Goal: Check status: Check status

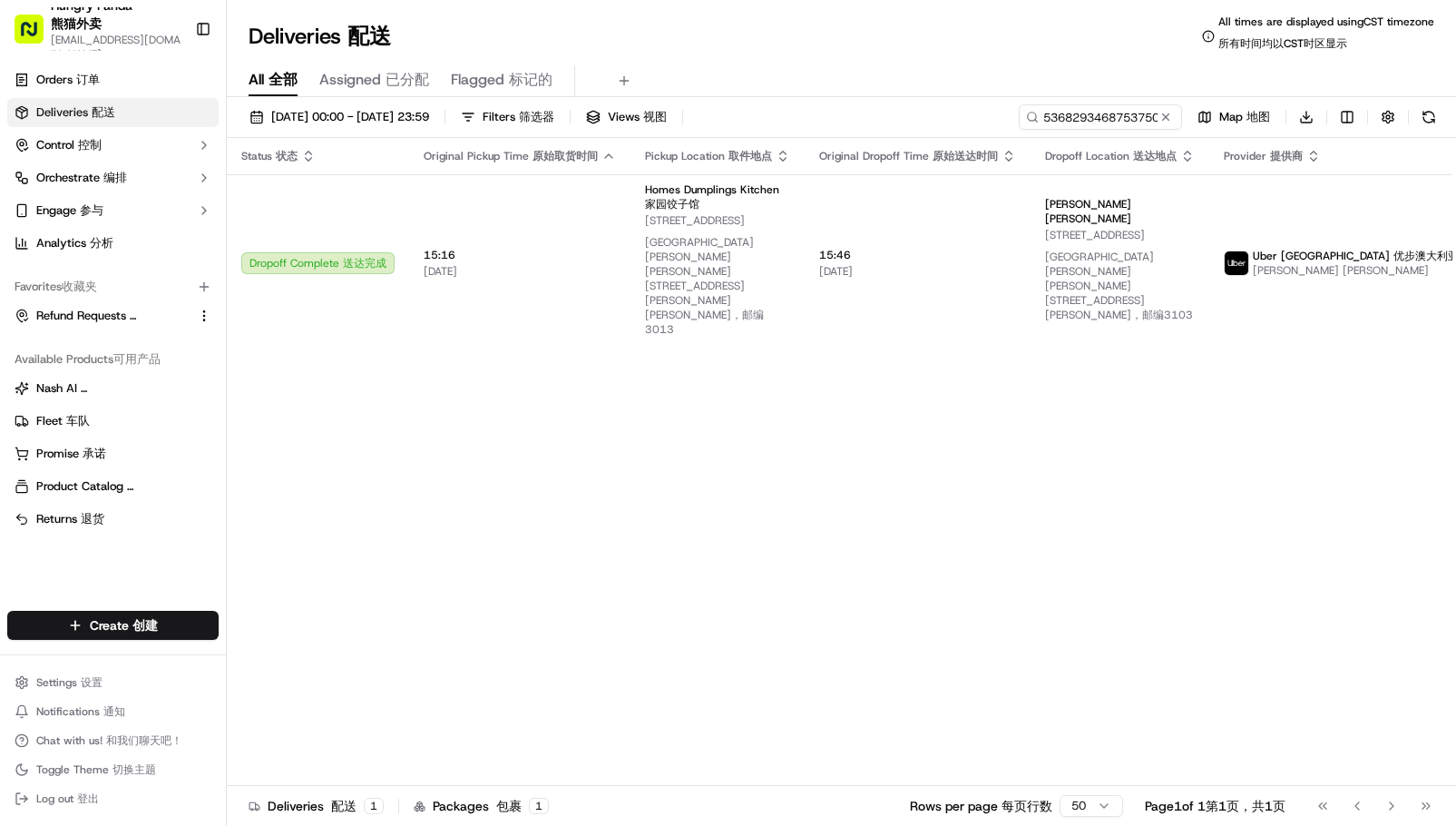
click at [1072, 114] on input "536829346875375077536" at bounding box center [1100, 117] width 163 height 25
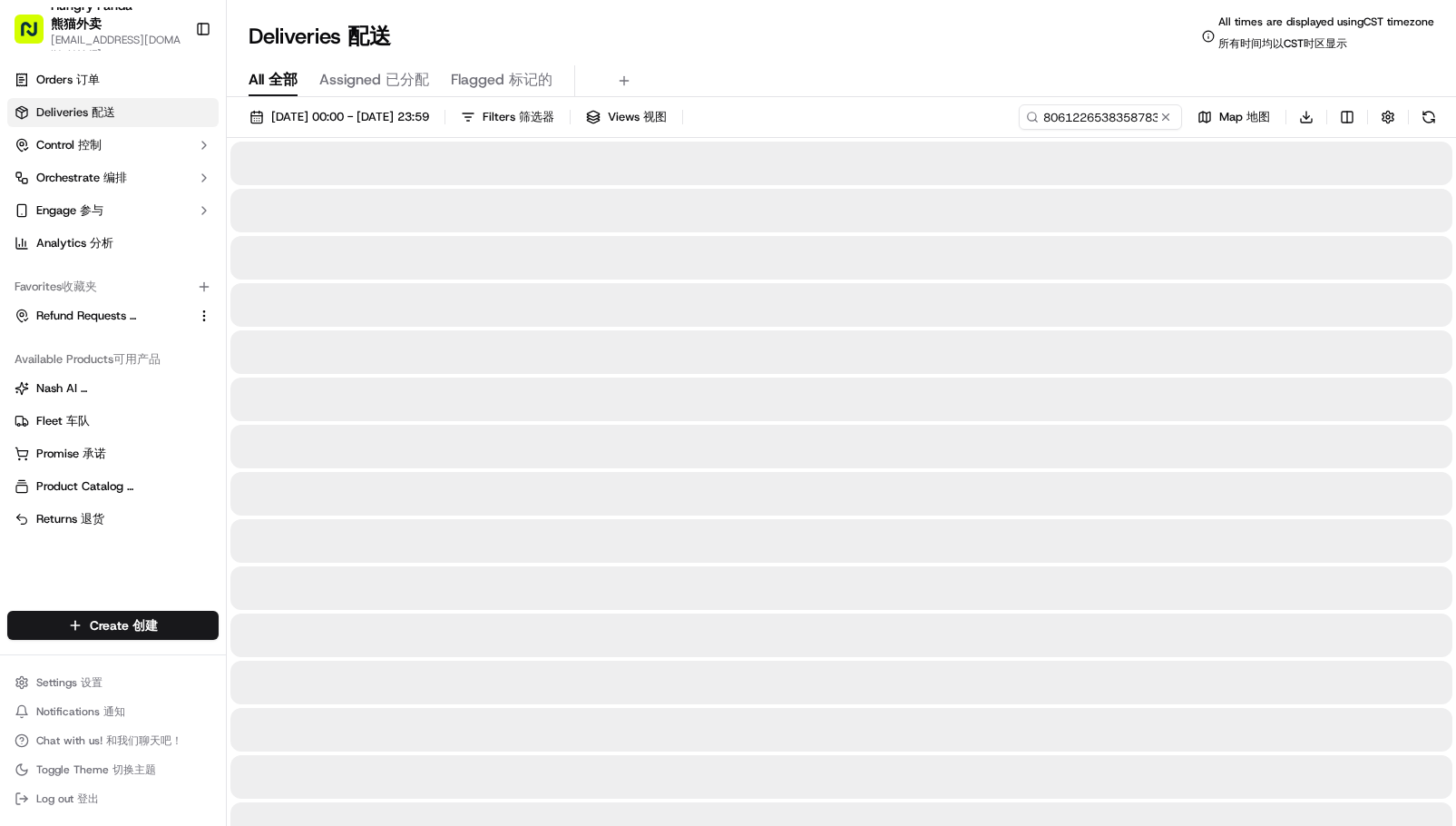
type input "806122653835878318522"
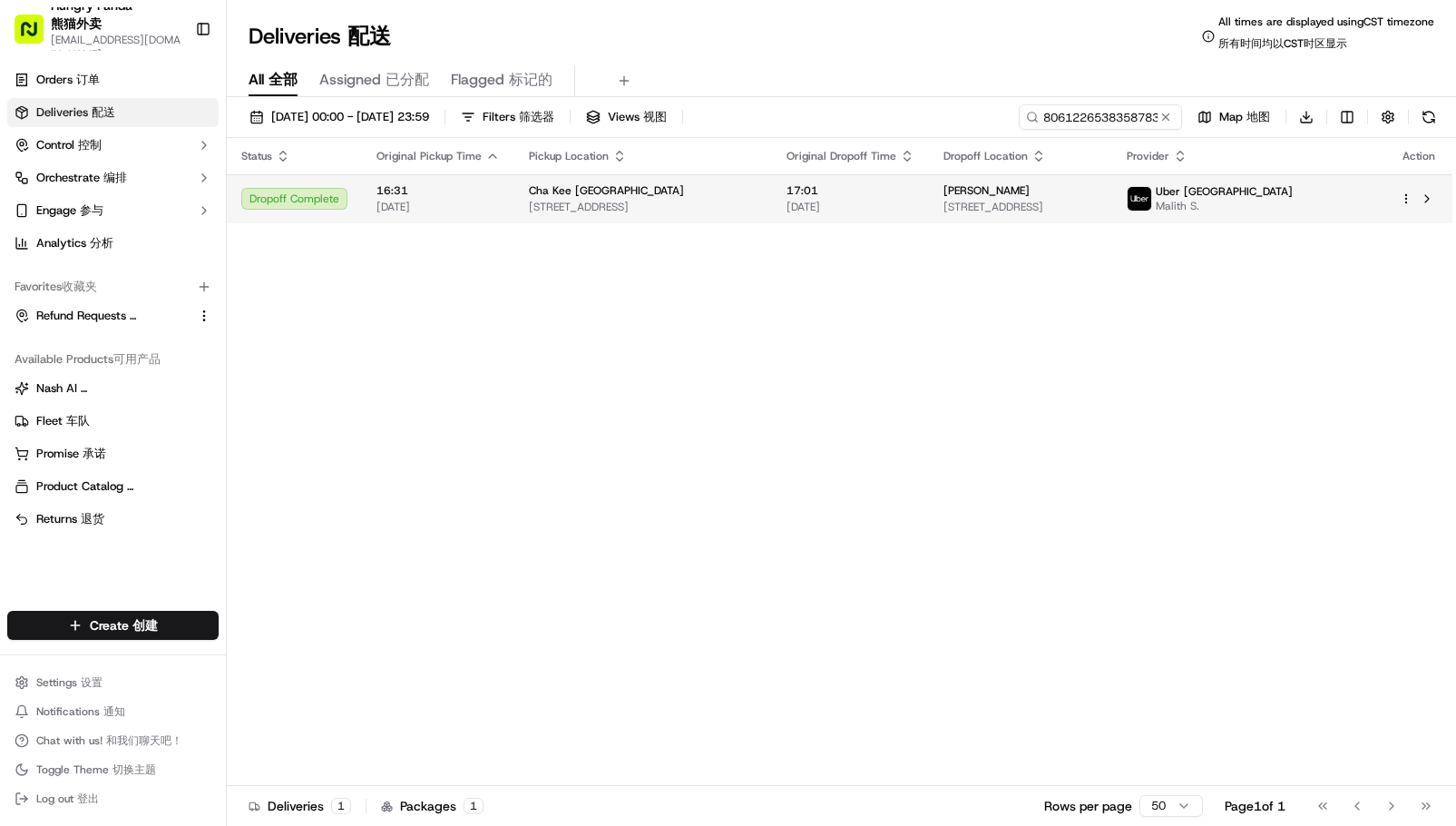
click at [1293, 200] on span "Malith S." at bounding box center [1224, 206] width 137 height 14
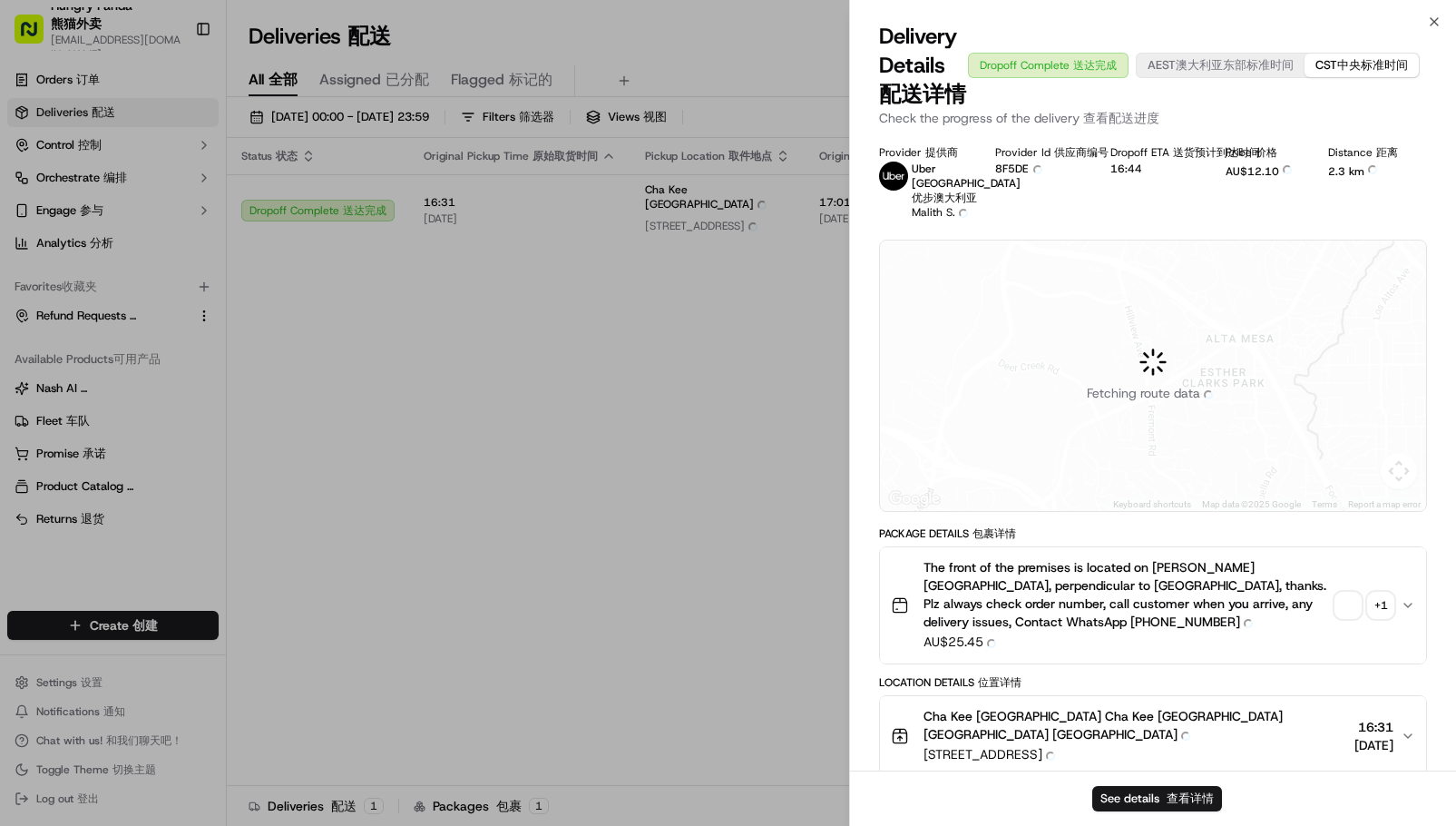
click at [1379, 486] on div at bounding box center [1154, 376] width 546 height 271
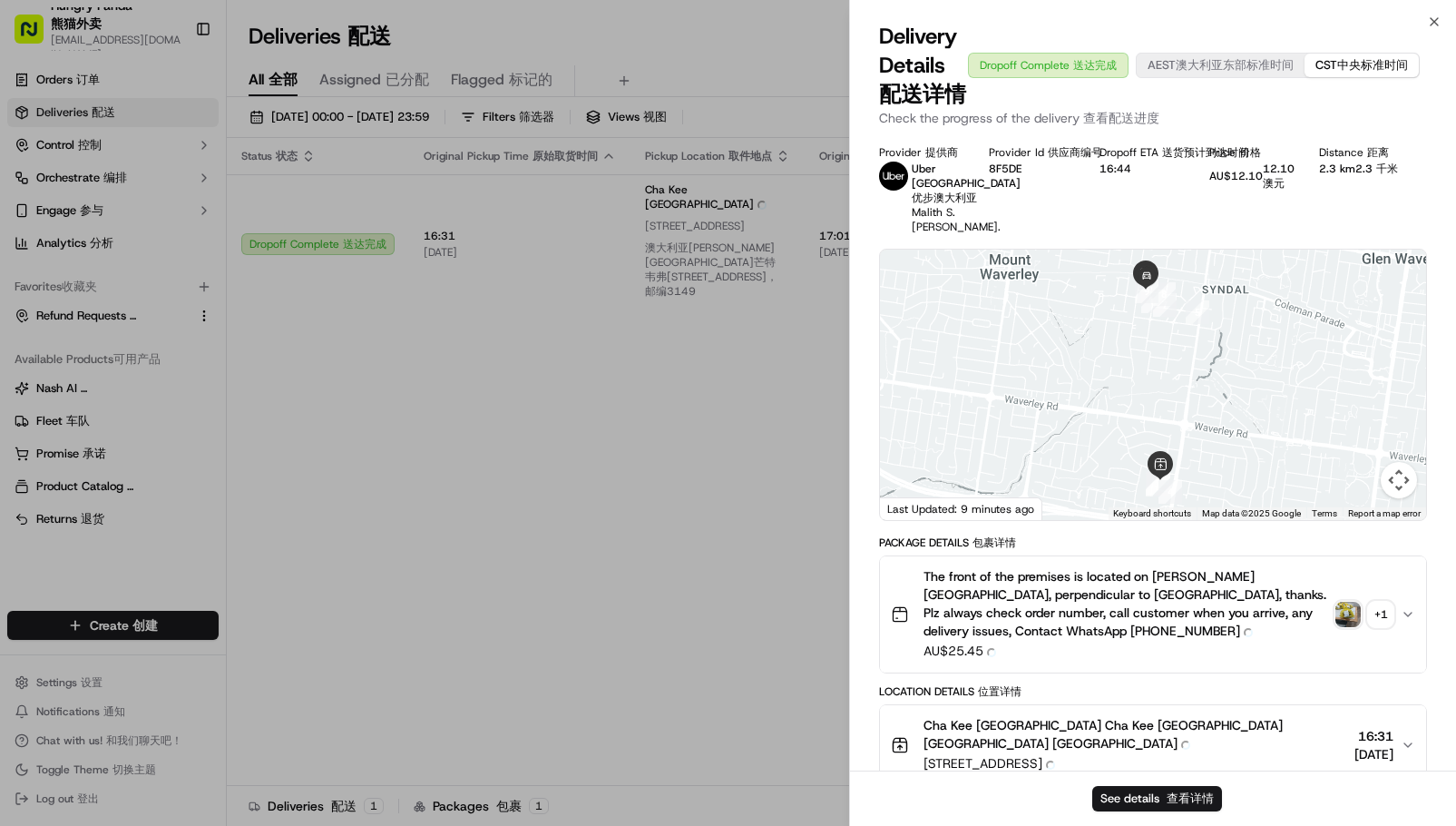
click at [1374, 627] on div "+ 1 + 1" at bounding box center [1381, 614] width 25 height 25
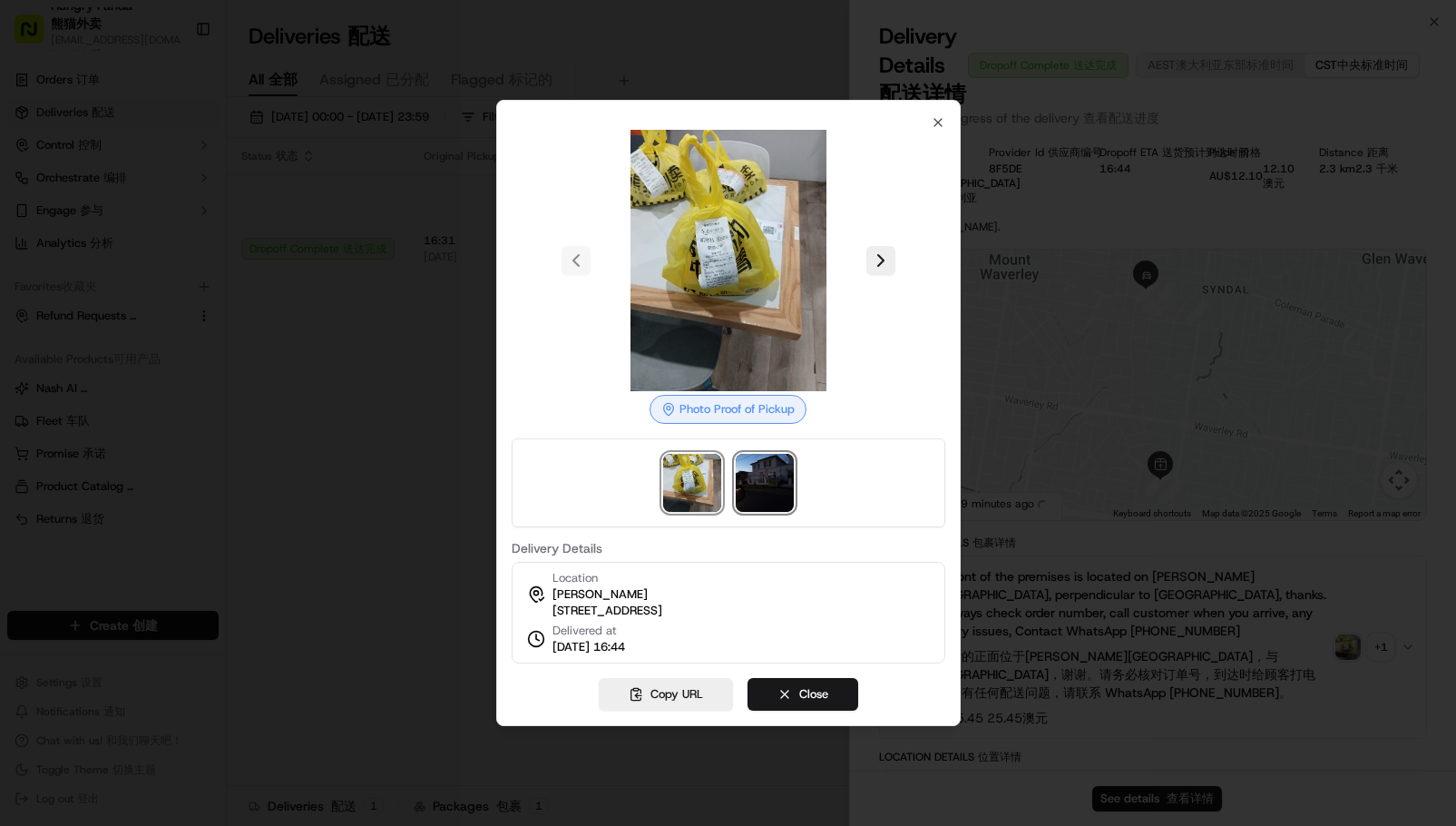
click at [745, 454] on img at bounding box center [765, 483] width 58 height 58
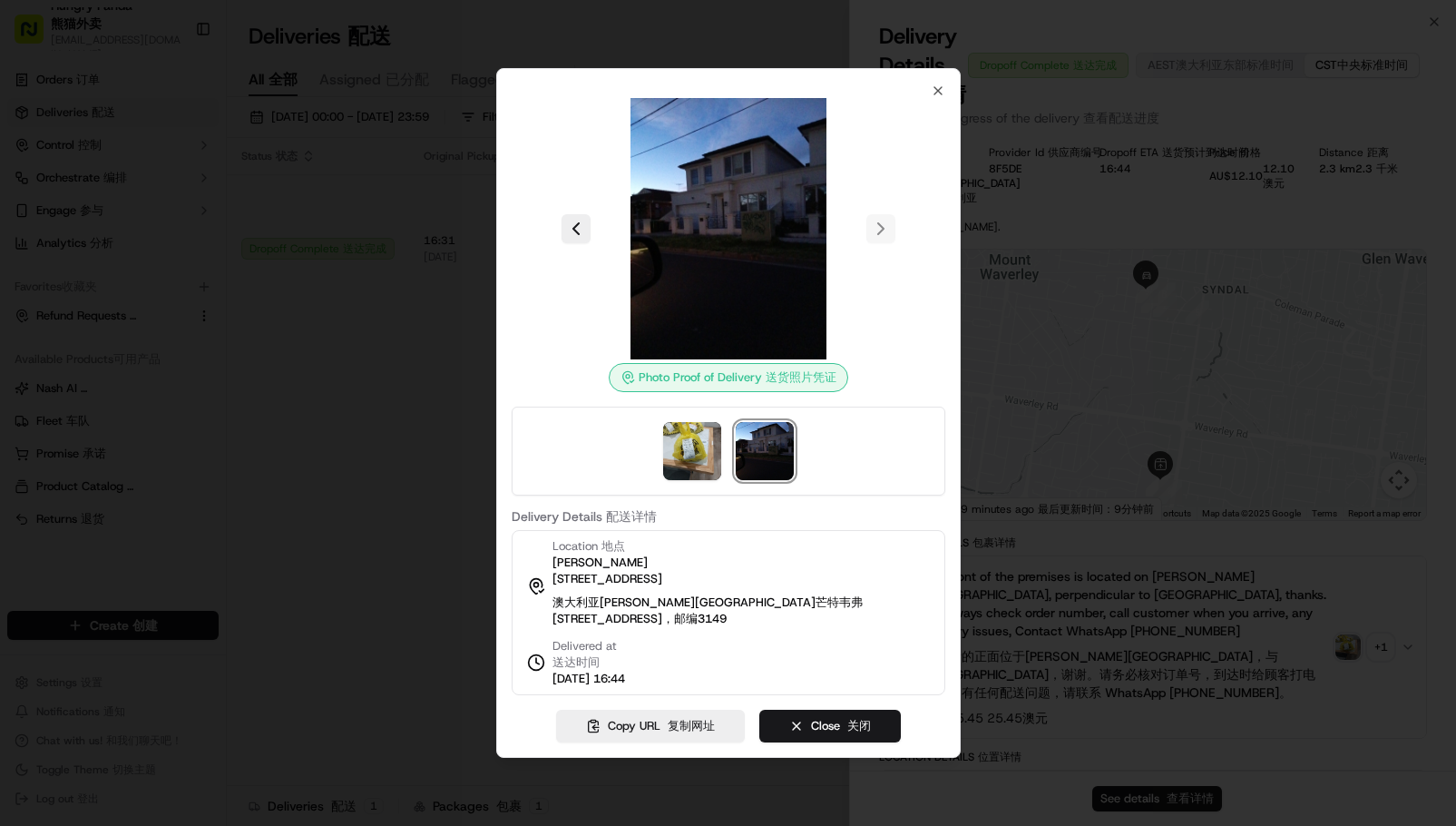
click at [528, 376] on div "Photo Proof of Delivery Photo Proof of Delivery 送货照片凭证" at bounding box center [728, 244] width 434 height 294
click at [405, 404] on div at bounding box center [728, 413] width 1456 height 826
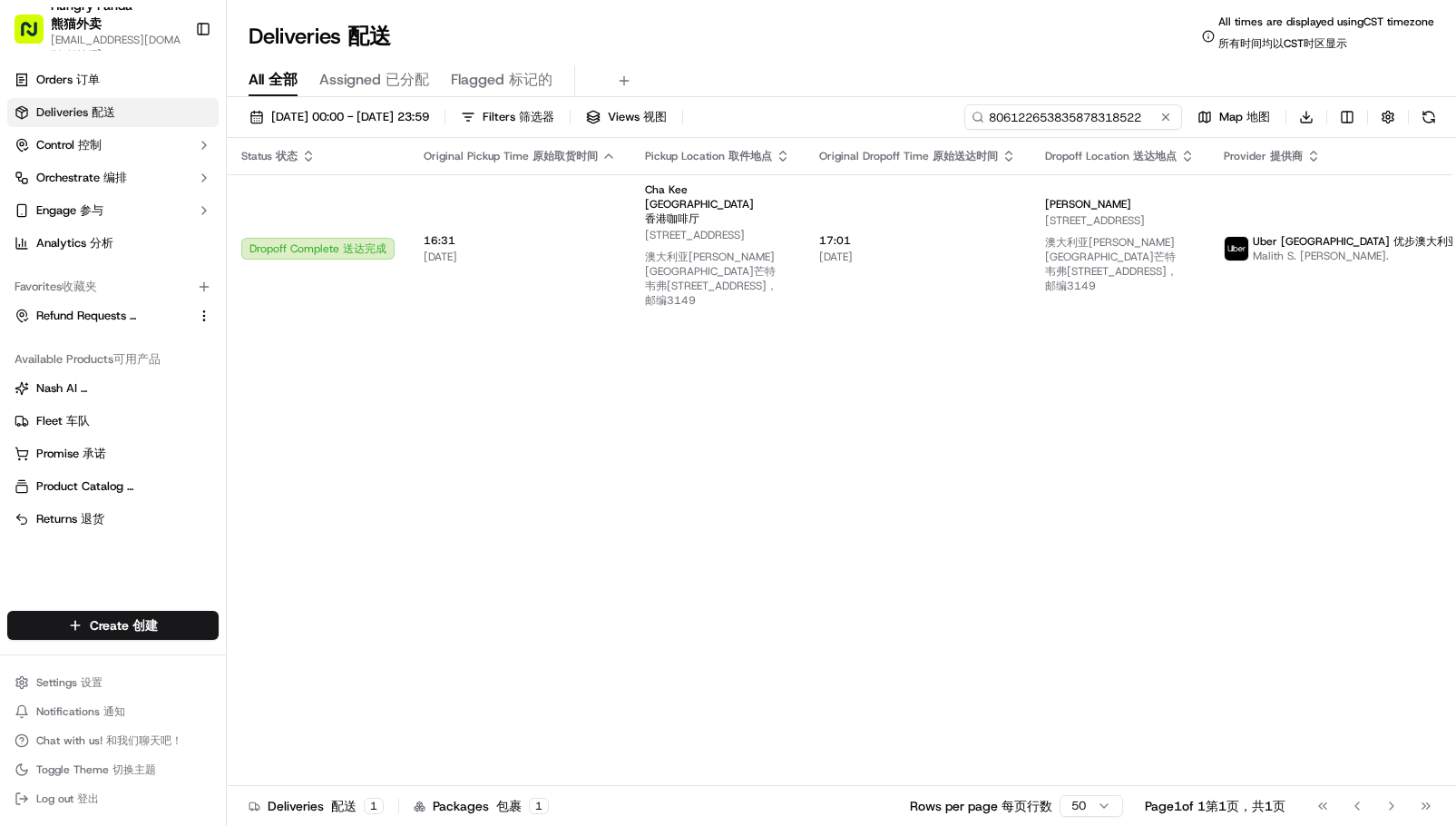
click at [1088, 119] on input "806122653835878318522" at bounding box center [1074, 117] width 218 height 25
click at [1162, 456] on div "Status Status 状态 Original Pickup Time Original Pickup Time 原始取货时间 Pickup Locati…" at bounding box center [892, 470] width 1330 height 663
